Goal: Information Seeking & Learning: Learn about a topic

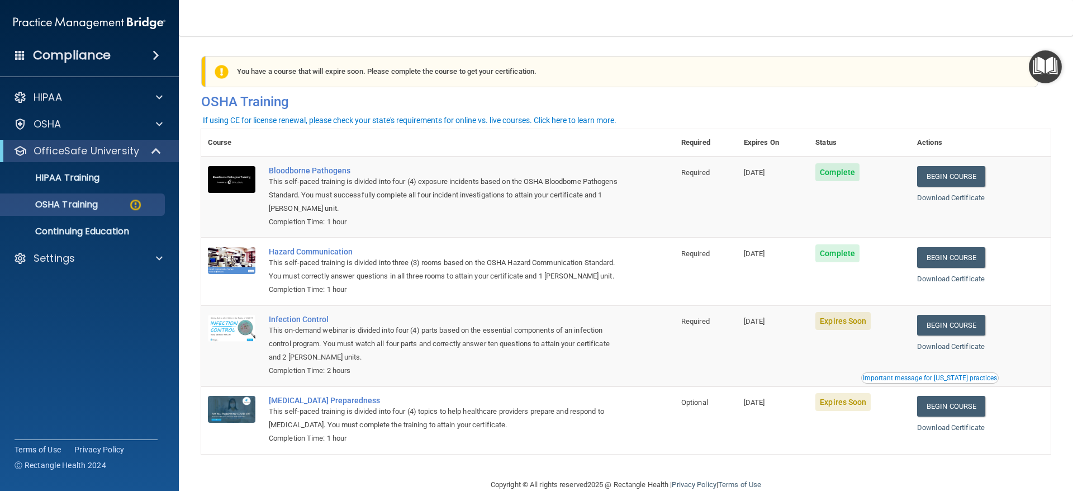
click at [56, 51] on h4 "Compliance" at bounding box center [72, 56] width 78 height 16
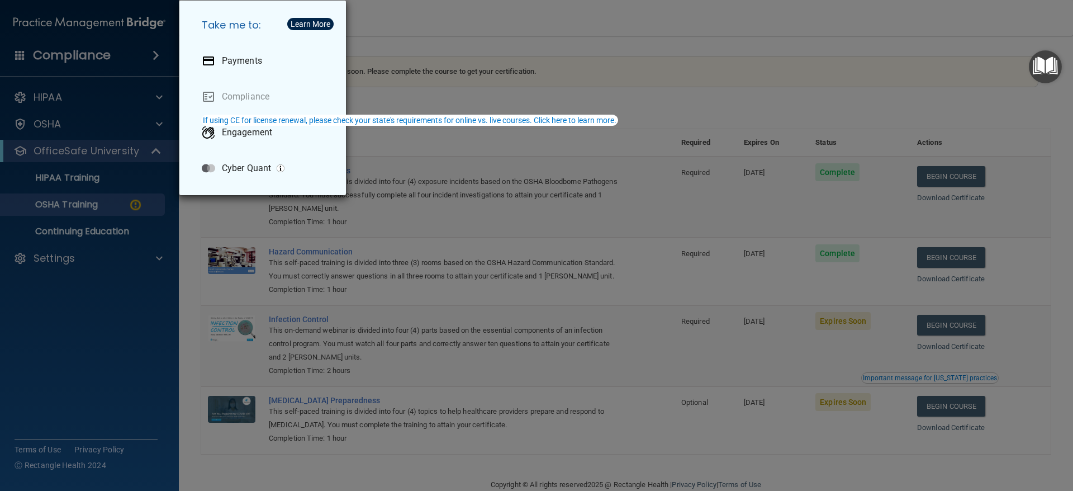
click at [395, 26] on div "Take me to: Payments Compliance Engagement Cyber Quant" at bounding box center [536, 245] width 1073 height 491
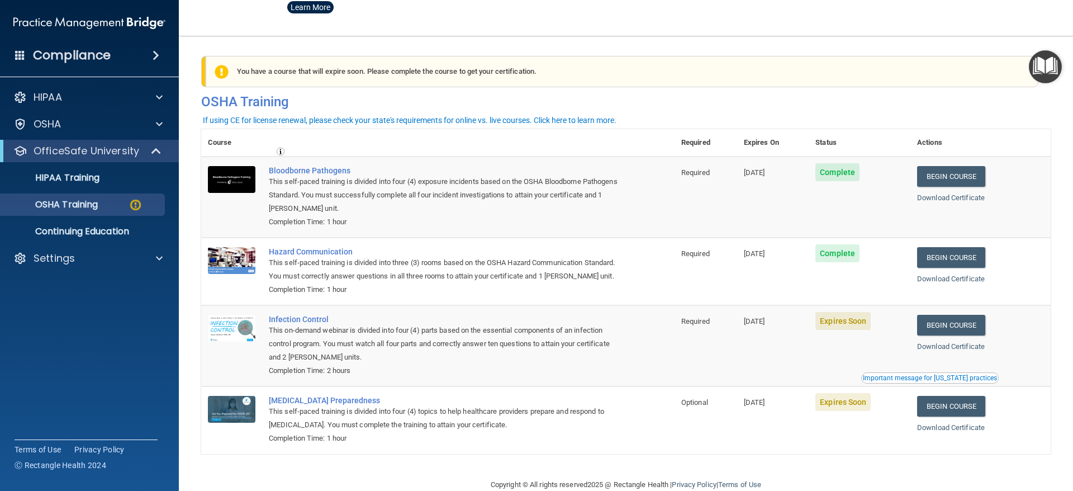
click at [141, 23] on img at bounding box center [89, 23] width 152 height 22
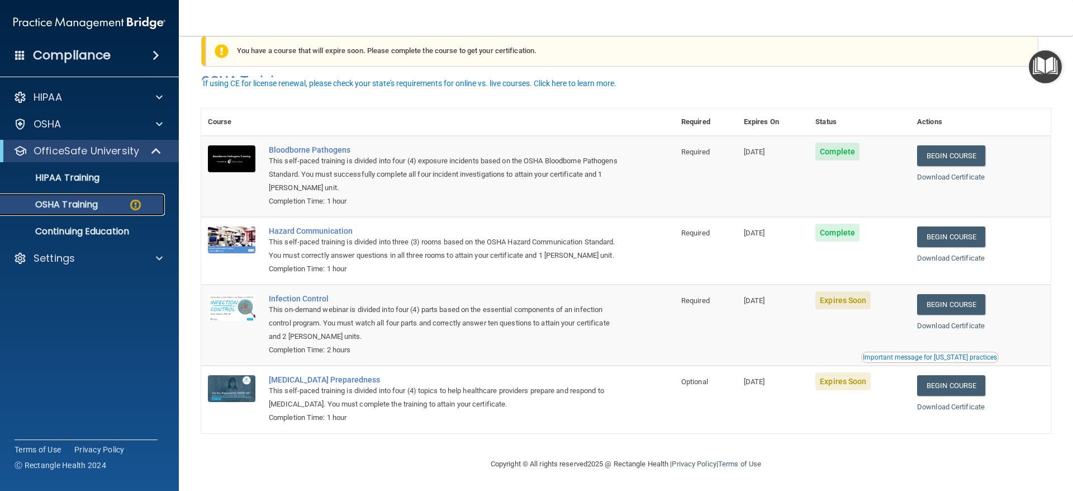
click at [82, 201] on p "OSHA Training" at bounding box center [52, 204] width 91 height 11
click at [80, 221] on link "Continuing Education" at bounding box center [77, 231] width 176 height 22
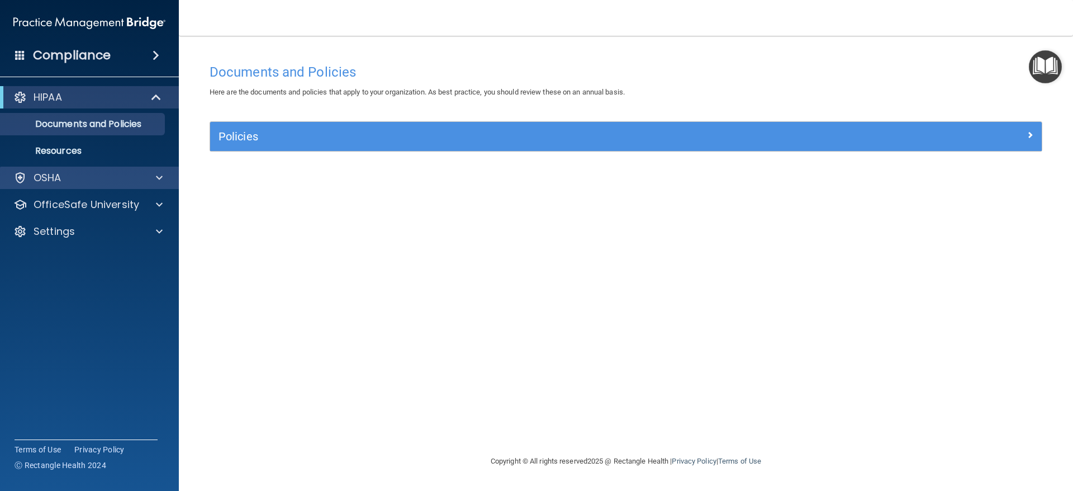
click at [153, 167] on div "OSHA" at bounding box center [89, 178] width 179 height 22
click at [165, 179] on div at bounding box center [158, 177] width 28 height 13
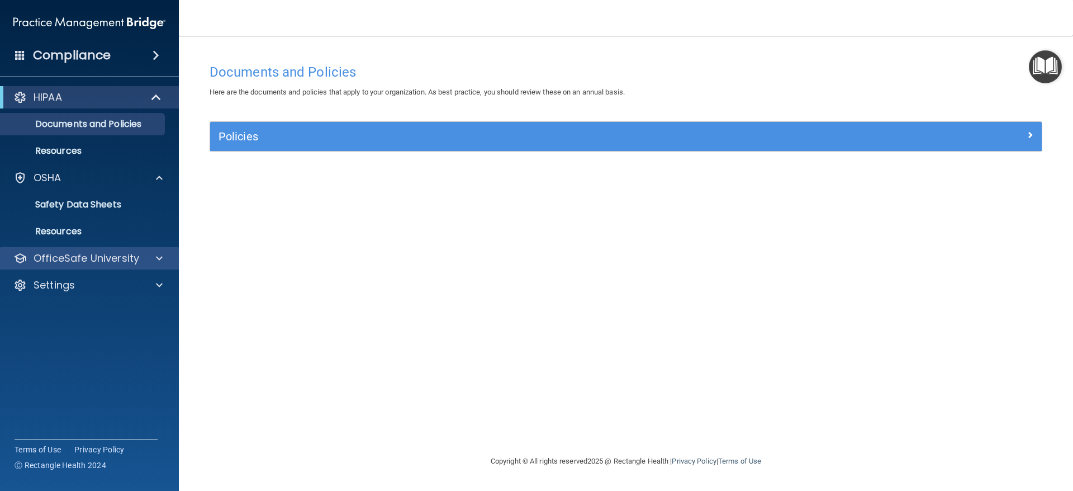
click at [149, 250] on div "OfficeSafe University" at bounding box center [89, 258] width 179 height 22
click at [159, 255] on span at bounding box center [159, 258] width 7 height 13
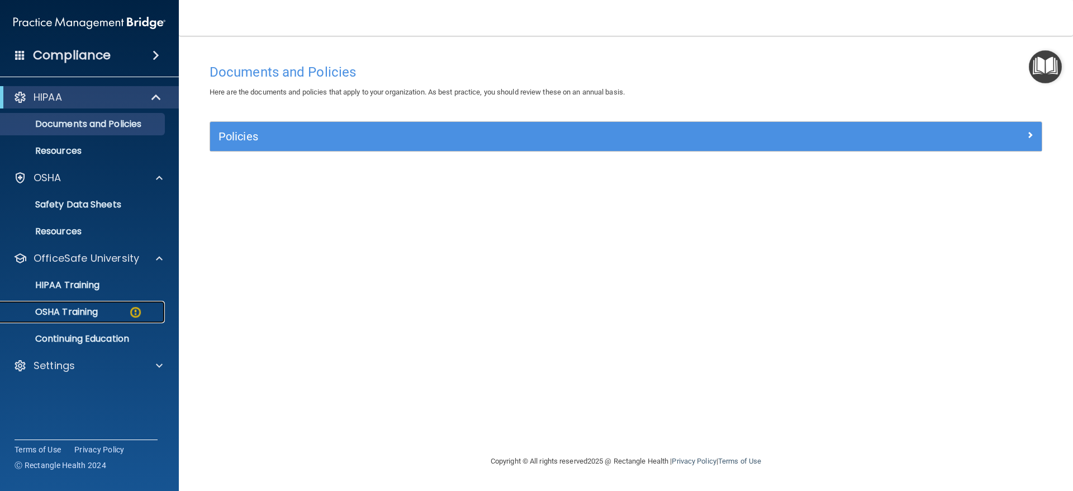
click at [125, 309] on div "OSHA Training" at bounding box center [83, 311] width 153 height 11
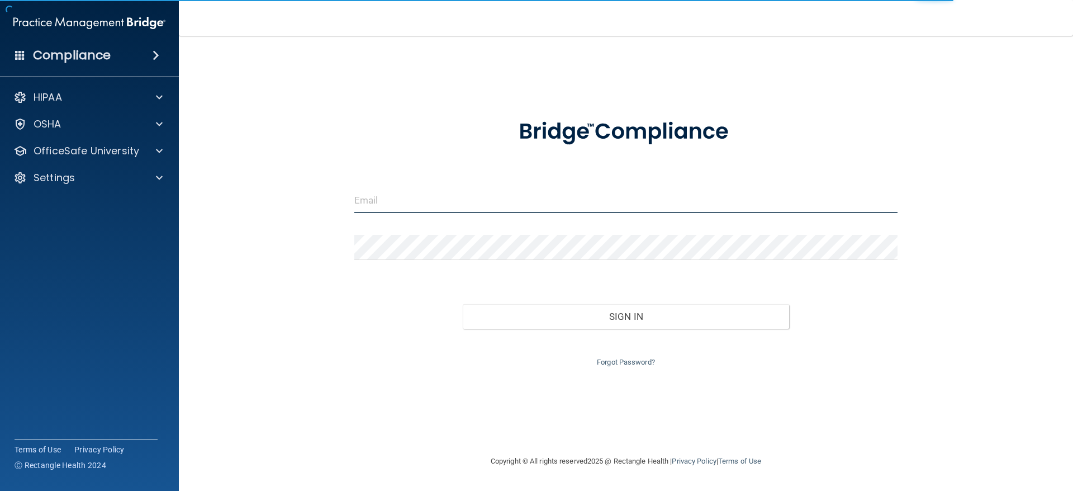
click at [369, 191] on input "email" at bounding box center [626, 200] width 544 height 25
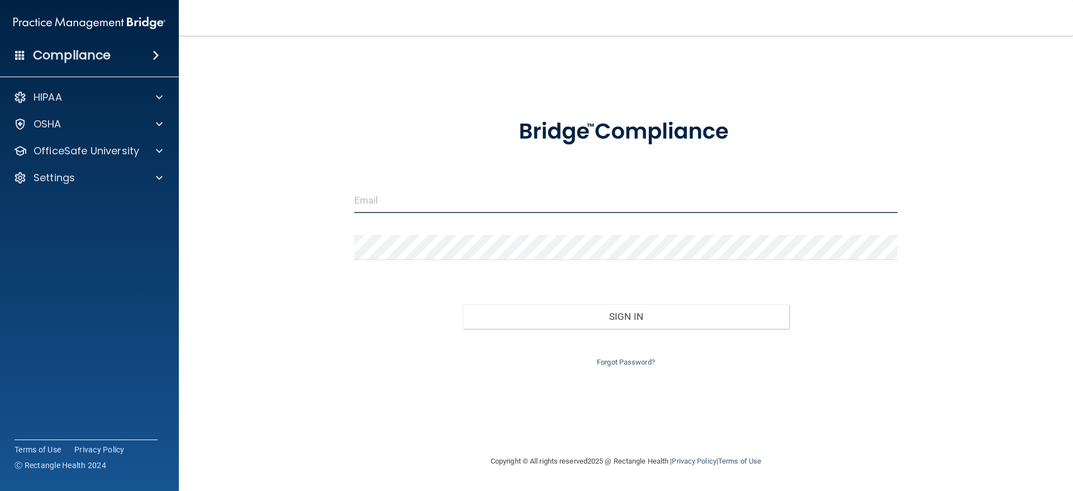
type input "Amyvazquez.0829@gmail.com"
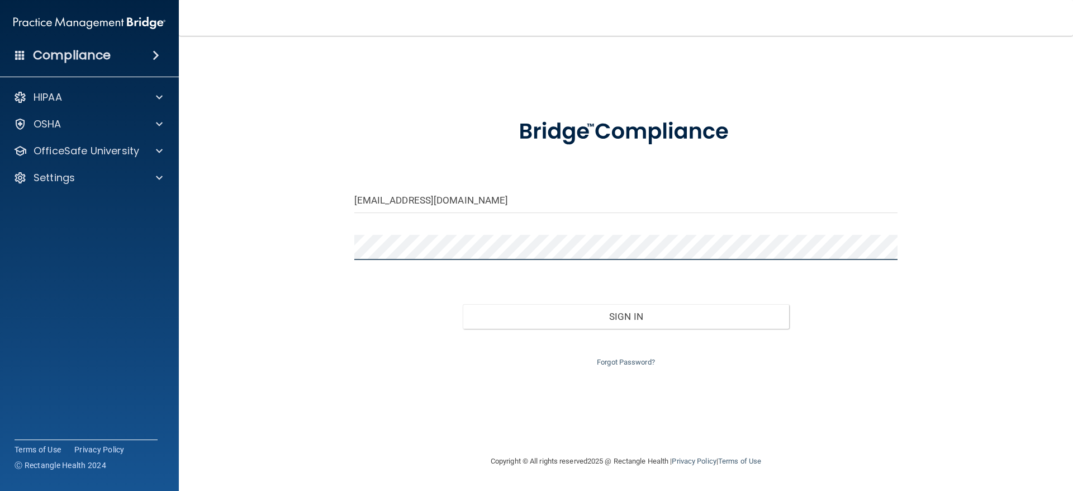
click at [463, 304] on button "Sign In" at bounding box center [626, 316] width 326 height 25
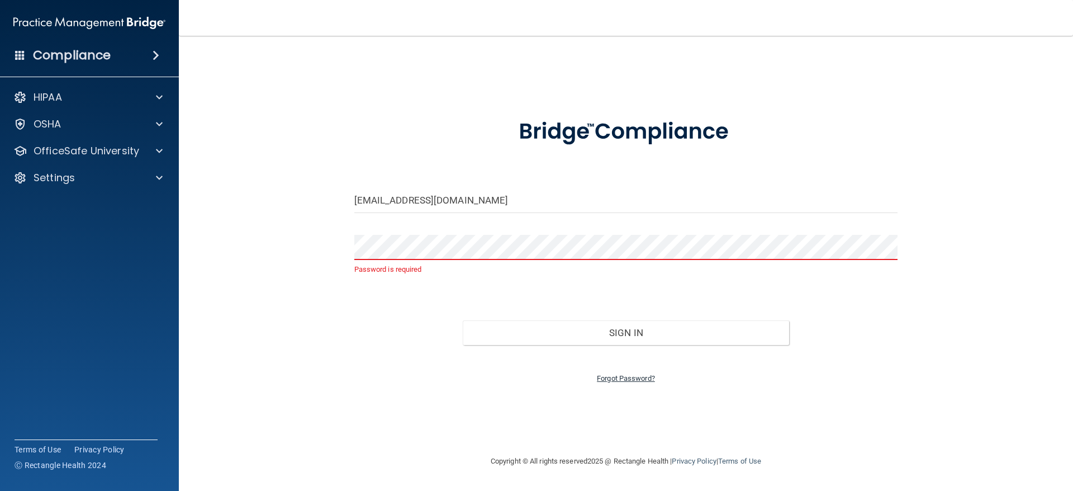
click at [655, 377] on link "Forgot Password?" at bounding box center [626, 378] width 58 height 8
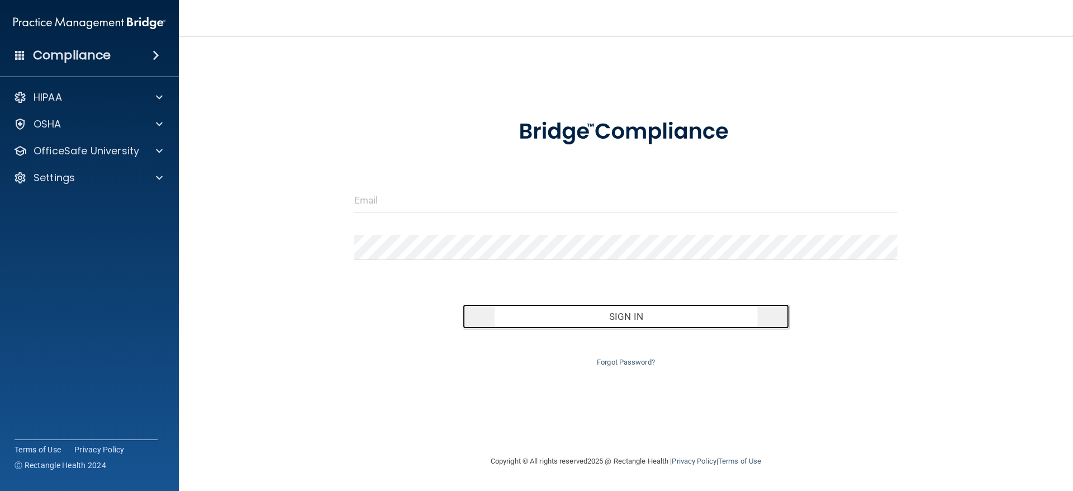
click at [612, 314] on button "Sign In" at bounding box center [626, 316] width 326 height 25
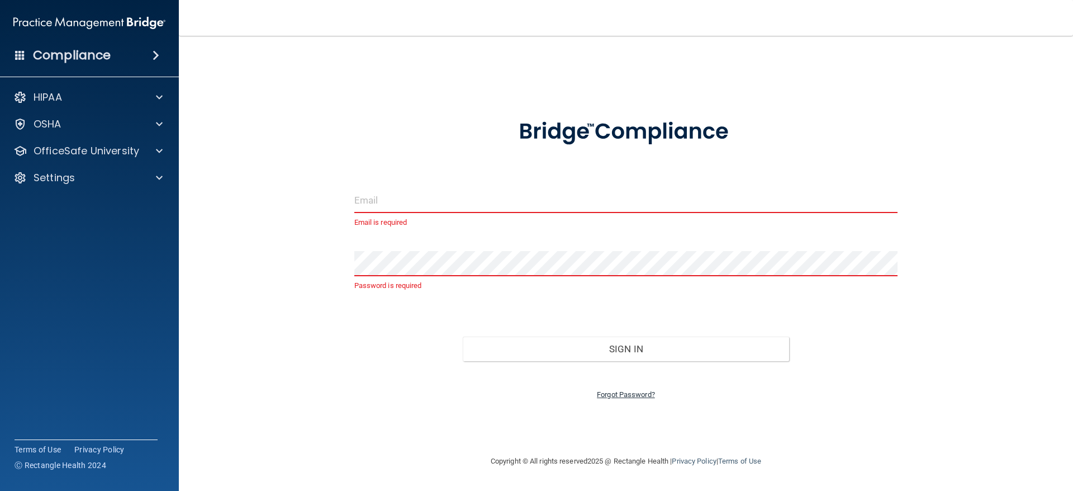
click at [618, 391] on link "Forgot Password?" at bounding box center [626, 394] width 58 height 8
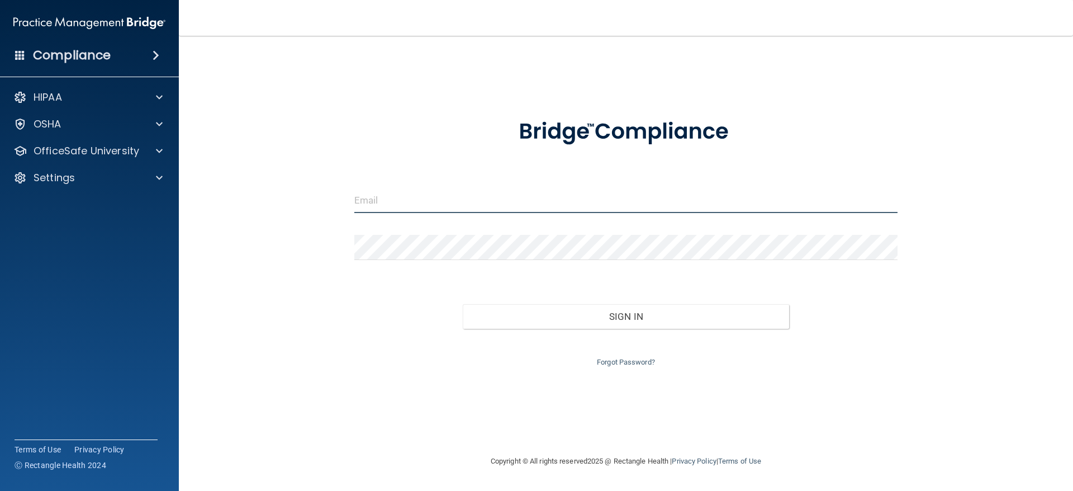
click at [377, 200] on input "email" at bounding box center [626, 200] width 544 height 25
type input "[EMAIL_ADDRESS][DOMAIN_NAME]"
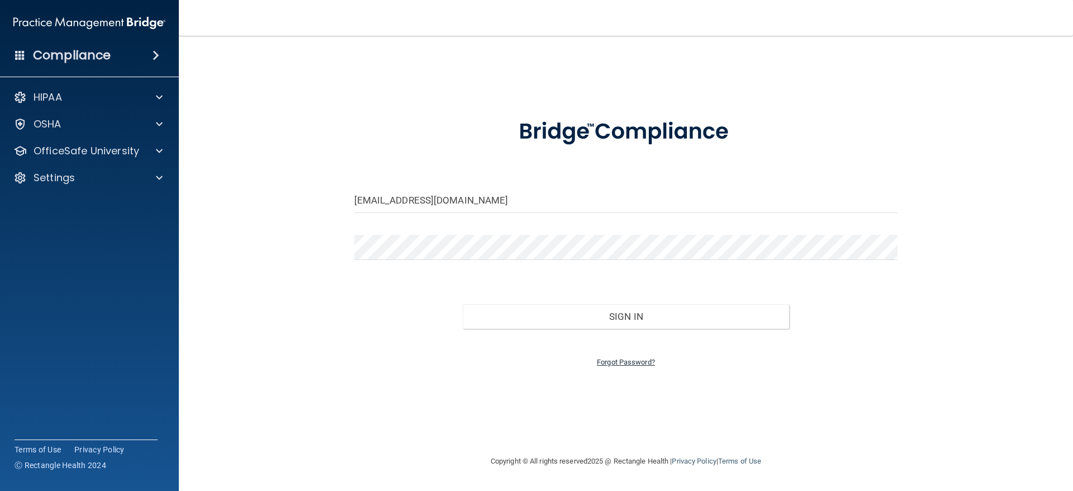
click at [627, 361] on link "Forgot Password?" at bounding box center [626, 362] width 58 height 8
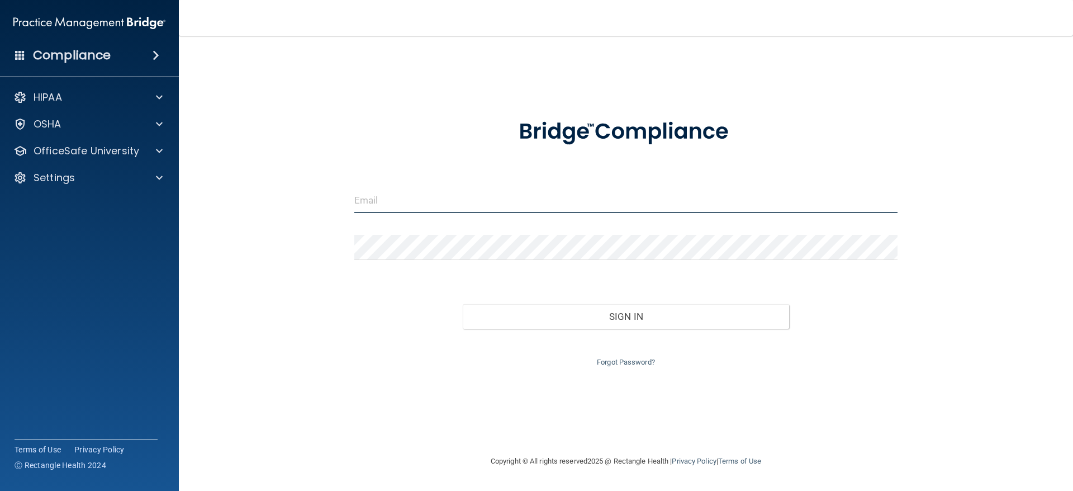
click at [421, 207] on input "email" at bounding box center [626, 200] width 544 height 25
type input "[EMAIL_ADDRESS][DOMAIN_NAME]"
click at [493, 204] on input "[EMAIL_ADDRESS][DOMAIN_NAME]" at bounding box center [626, 200] width 544 height 25
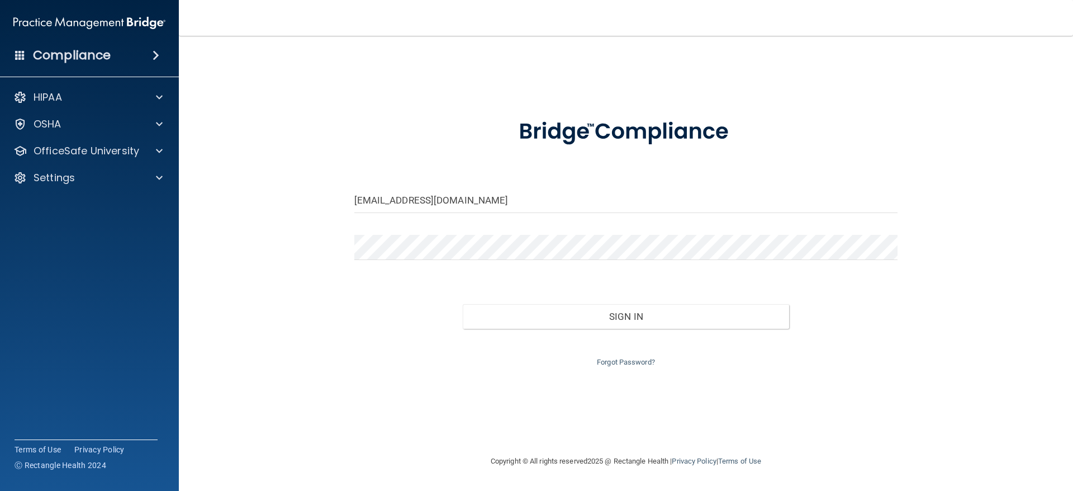
click at [618, 356] on div "Forgot Password?" at bounding box center [626, 349] width 561 height 40
click at [622, 363] on link "Forgot Password?" at bounding box center [626, 362] width 58 height 8
click at [53, 17] on img at bounding box center [89, 23] width 152 height 22
click at [63, 53] on h4 "Compliance" at bounding box center [72, 56] width 78 height 16
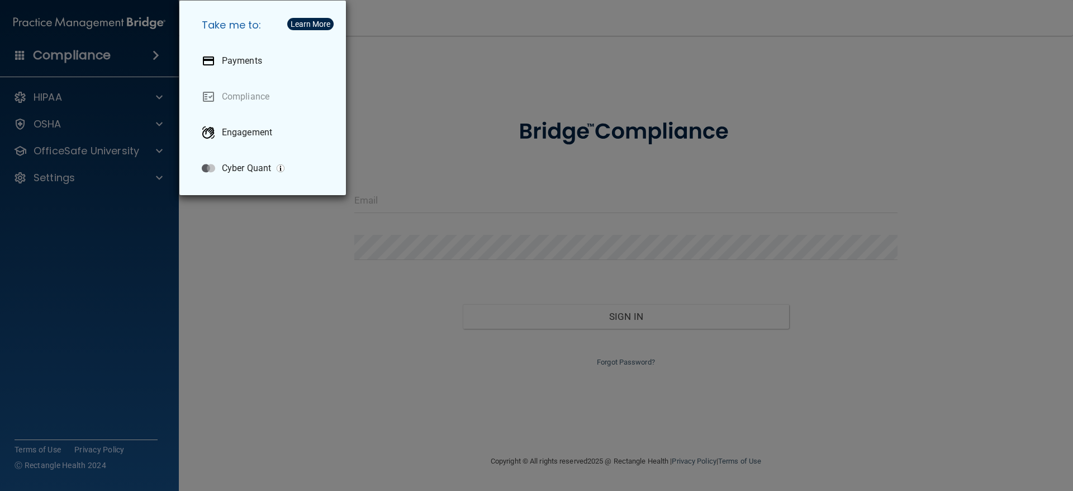
click at [390, 46] on div "Take me to: Payments Compliance Engagement Cyber Quant" at bounding box center [536, 245] width 1073 height 491
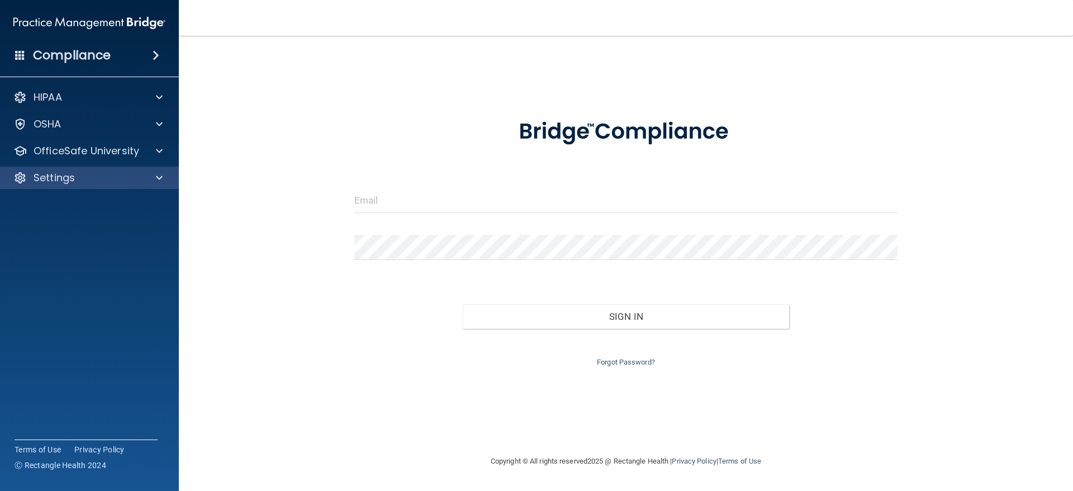
click at [167, 170] on div "Settings" at bounding box center [89, 178] width 179 height 22
click at [145, 175] on div at bounding box center [158, 177] width 28 height 13
click at [69, 196] on link "My Account" at bounding box center [77, 204] width 176 height 22
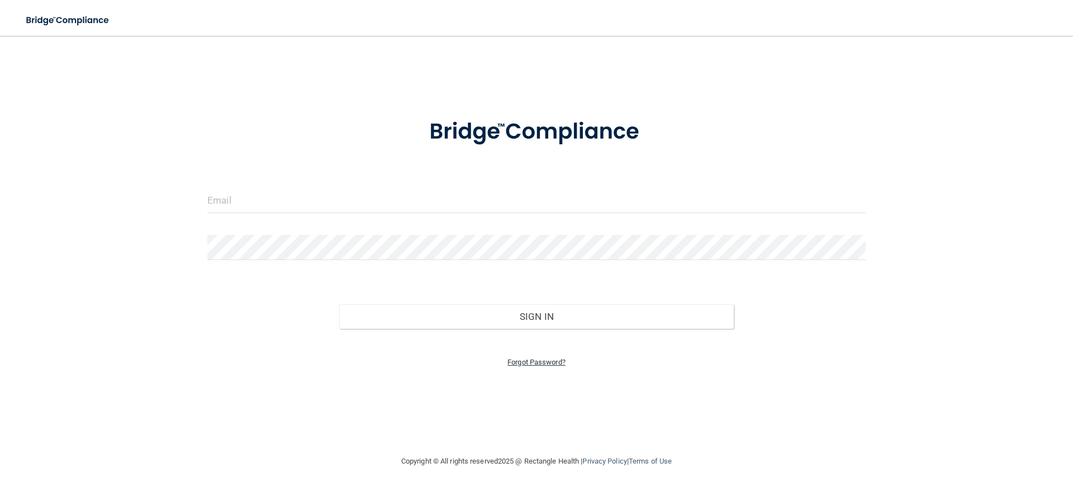
click at [517, 359] on link "Forgot Password?" at bounding box center [537, 362] width 58 height 8
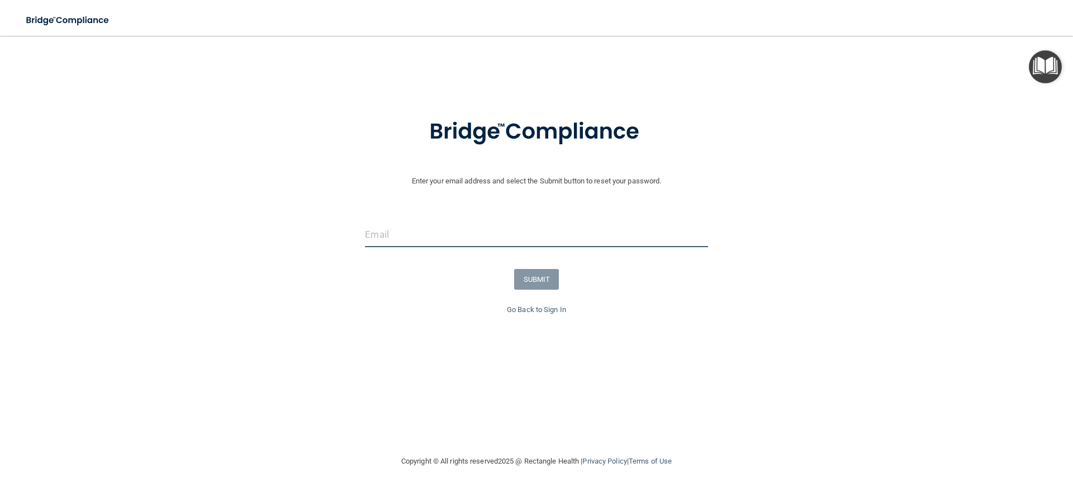
click at [460, 226] on input "email" at bounding box center [536, 234] width 343 height 25
type input "[EMAIL_ADDRESS][DOMAIN_NAME]"
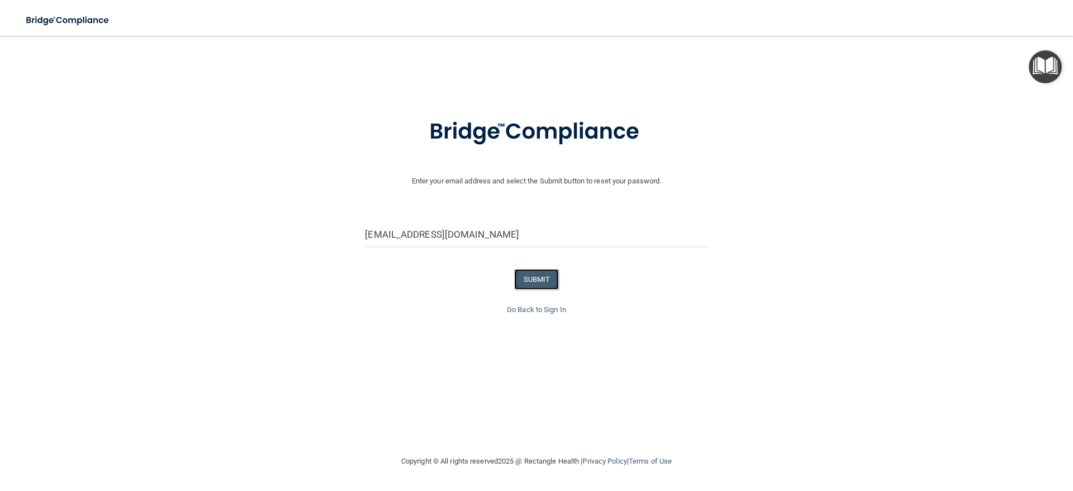
click at [526, 277] on button "SUBMIT" at bounding box center [536, 279] width 45 height 21
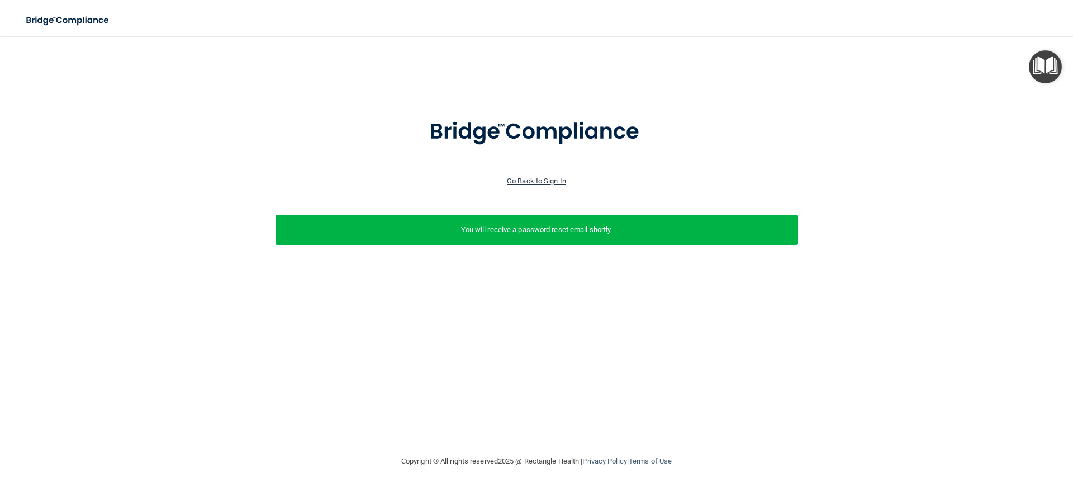
click at [537, 179] on link "Go Back to Sign In" at bounding box center [536, 181] width 59 height 8
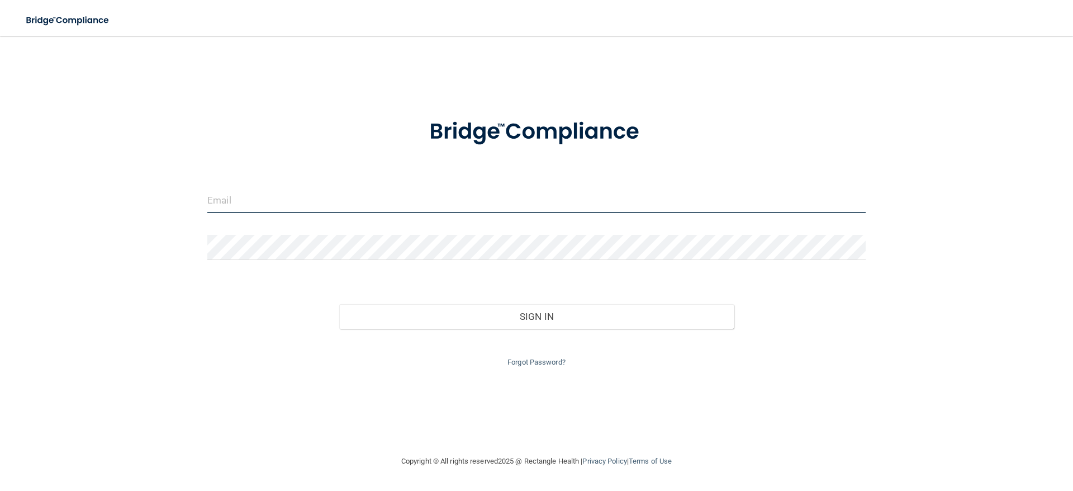
click at [528, 200] on input "email" at bounding box center [536, 200] width 658 height 25
type input "[EMAIL_ADDRESS][DOMAIN_NAME]"
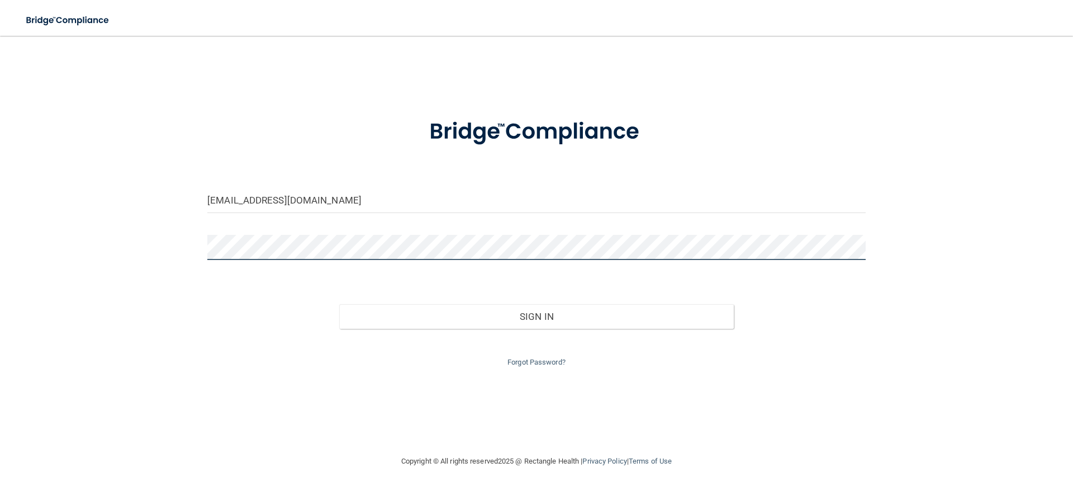
click at [339, 304] on button "Sign In" at bounding box center [536, 316] width 395 height 25
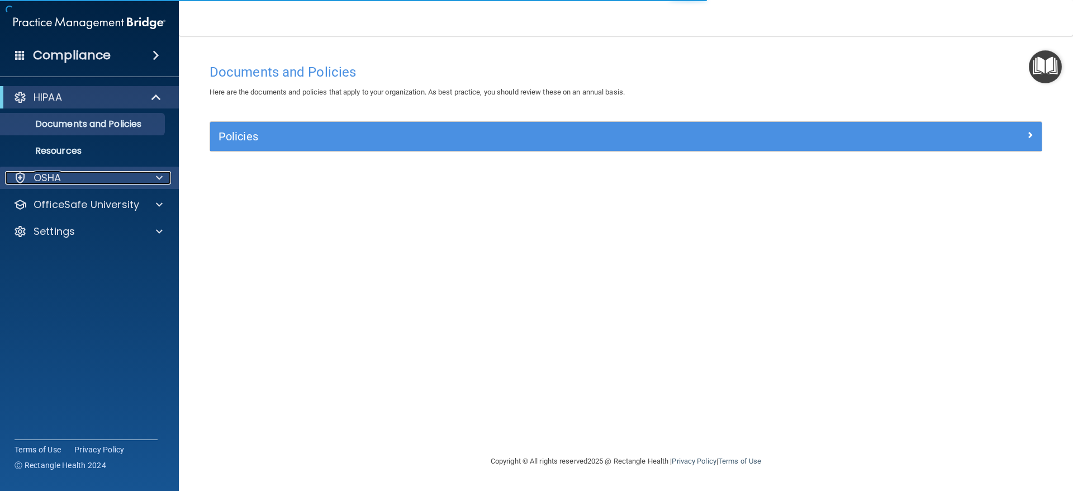
click at [158, 181] on span at bounding box center [159, 177] width 7 height 13
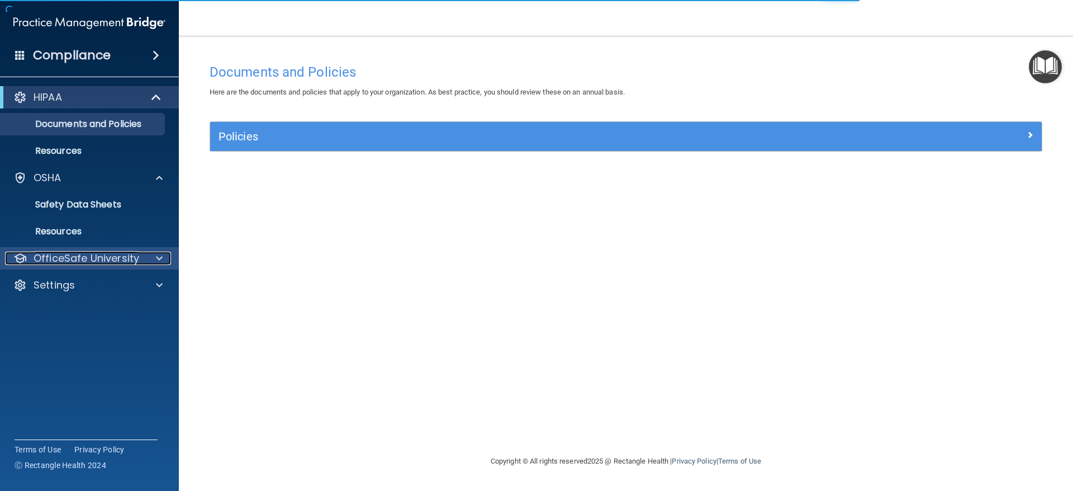
click at [155, 259] on div at bounding box center [158, 258] width 28 height 13
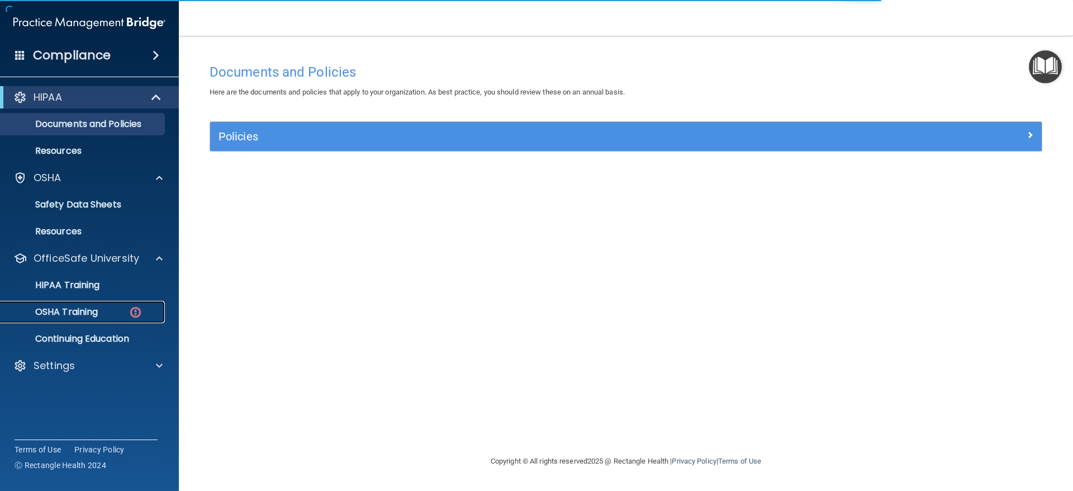
click at [132, 314] on img at bounding box center [136, 312] width 14 height 14
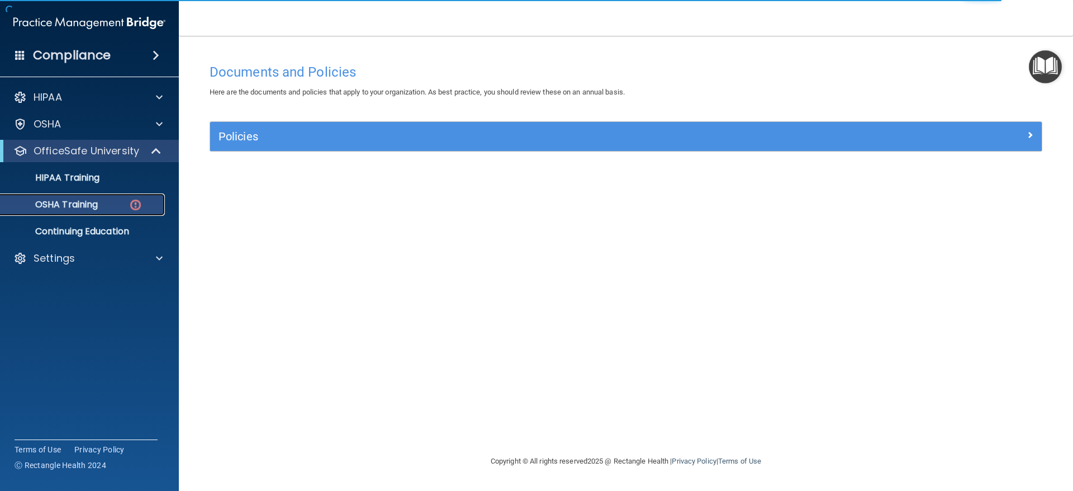
click at [67, 201] on p "OSHA Training" at bounding box center [52, 204] width 91 height 11
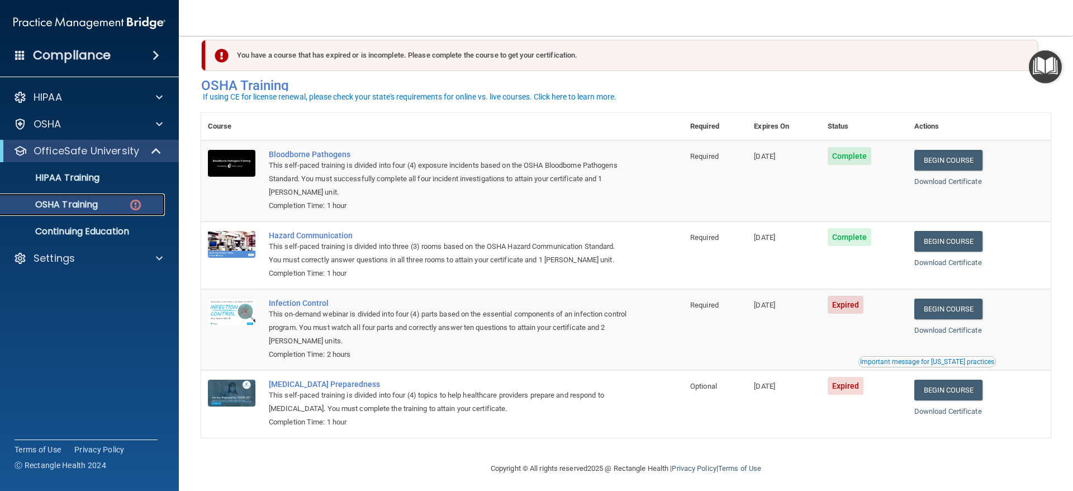
scroll to position [23, 0]
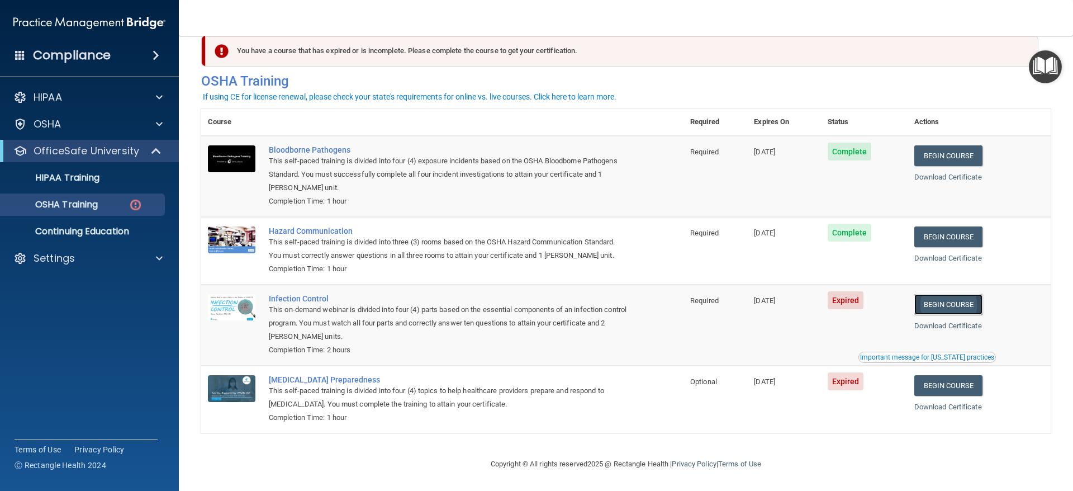
click at [969, 301] on link "Begin Course" at bounding box center [949, 304] width 68 height 21
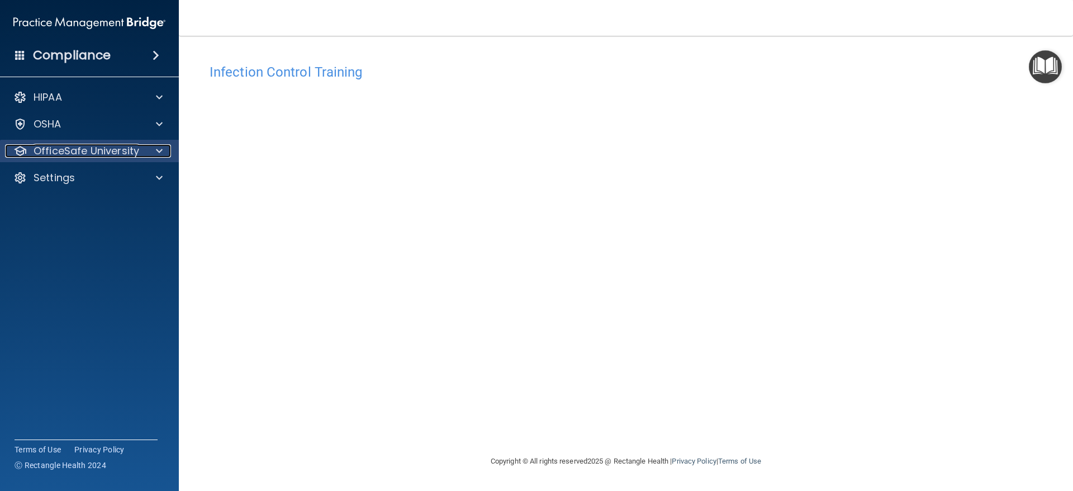
click at [155, 150] on div at bounding box center [158, 150] width 28 height 13
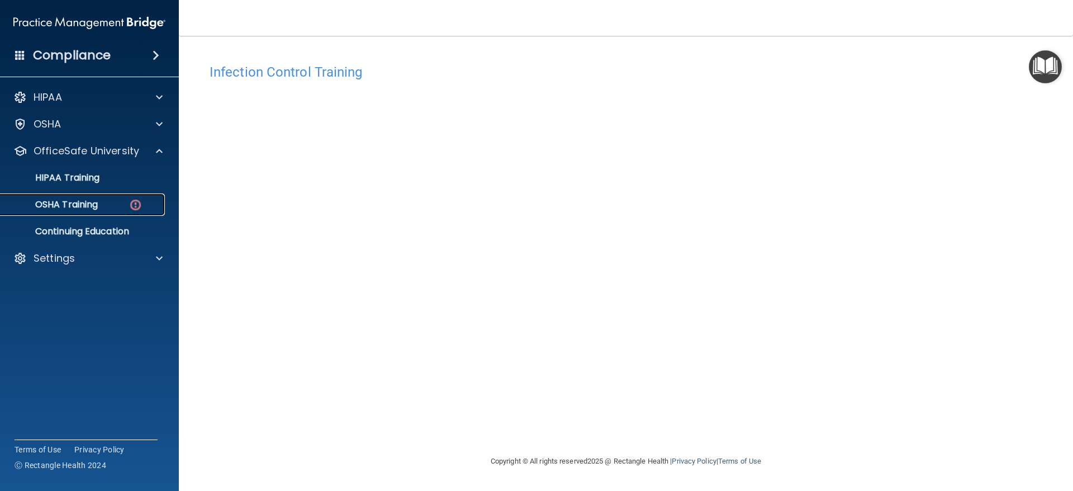
click at [116, 199] on div "OSHA Training" at bounding box center [83, 204] width 153 height 11
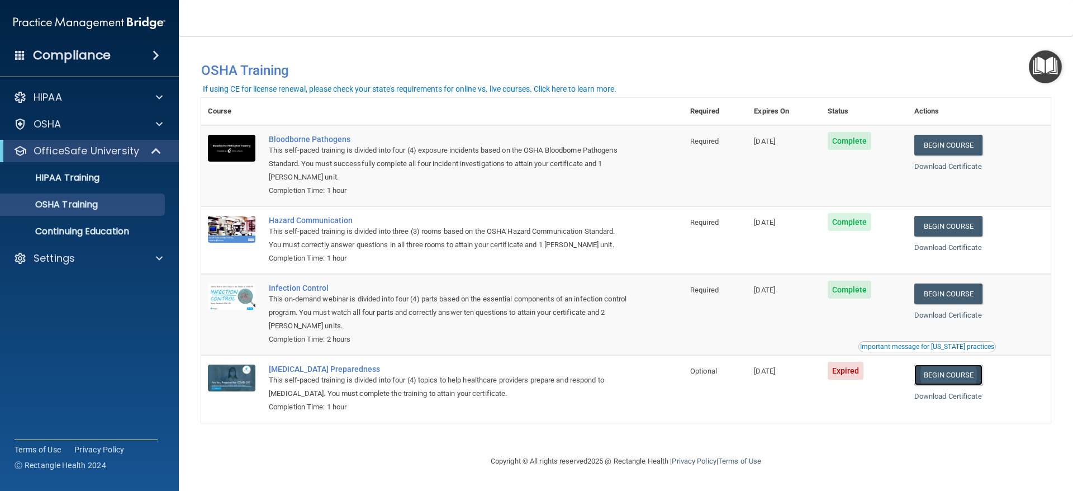
click at [964, 376] on link "Begin Course" at bounding box center [949, 374] width 68 height 21
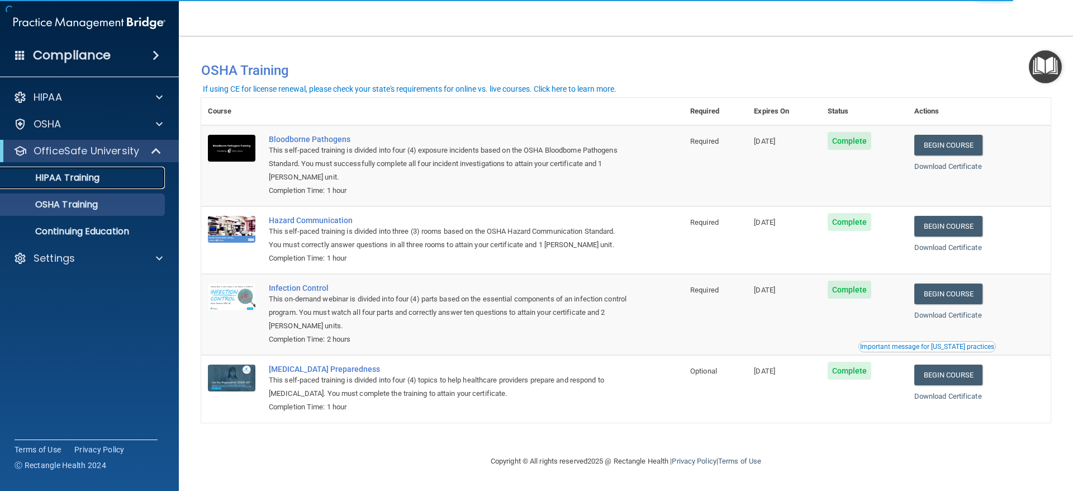
click at [82, 182] on p "HIPAA Training" at bounding box center [53, 177] width 92 height 11
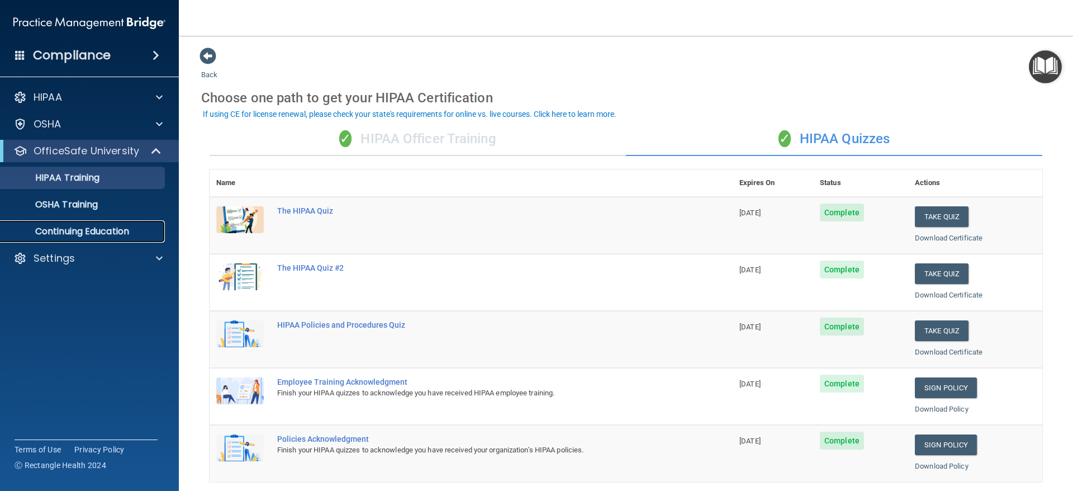
click at [117, 221] on link "Continuing Education" at bounding box center [77, 231] width 176 height 22
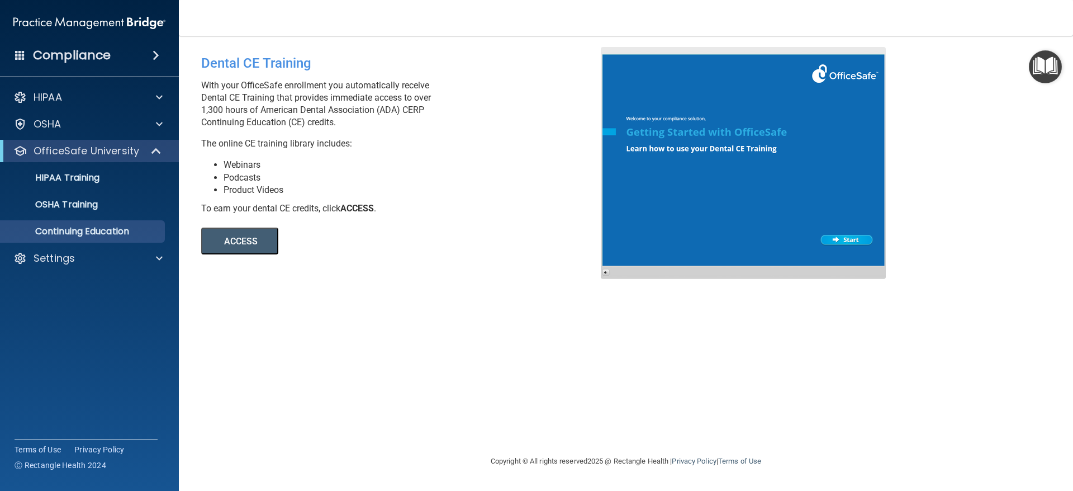
click at [226, 247] on button "ACCESS" at bounding box center [239, 241] width 77 height 27
